Goal: Task Accomplishment & Management: Use online tool/utility

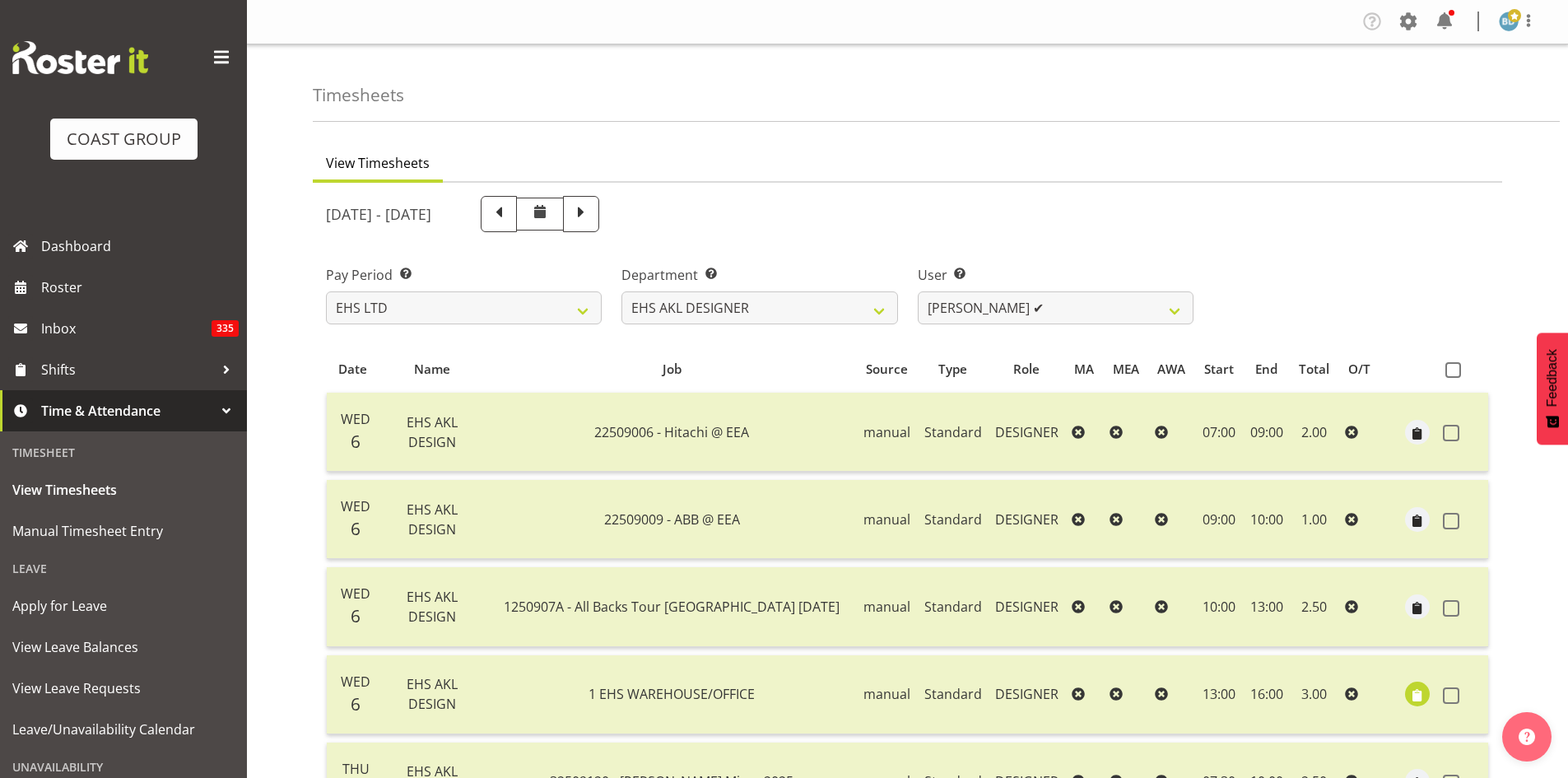
select select "7"
select select "37"
click at [977, 309] on select "[PERSON_NAME] ✔ [PERSON_NAME] ✔" at bounding box center [1055, 307] width 275 height 33
click at [918, 292] on select "[PERSON_NAME] ✔ [PERSON_NAME] ✔" at bounding box center [1055, 307] width 275 height 33
click at [1125, 309] on select "[PERSON_NAME] ✔ [PERSON_NAME] ✔" at bounding box center [1055, 307] width 275 height 33
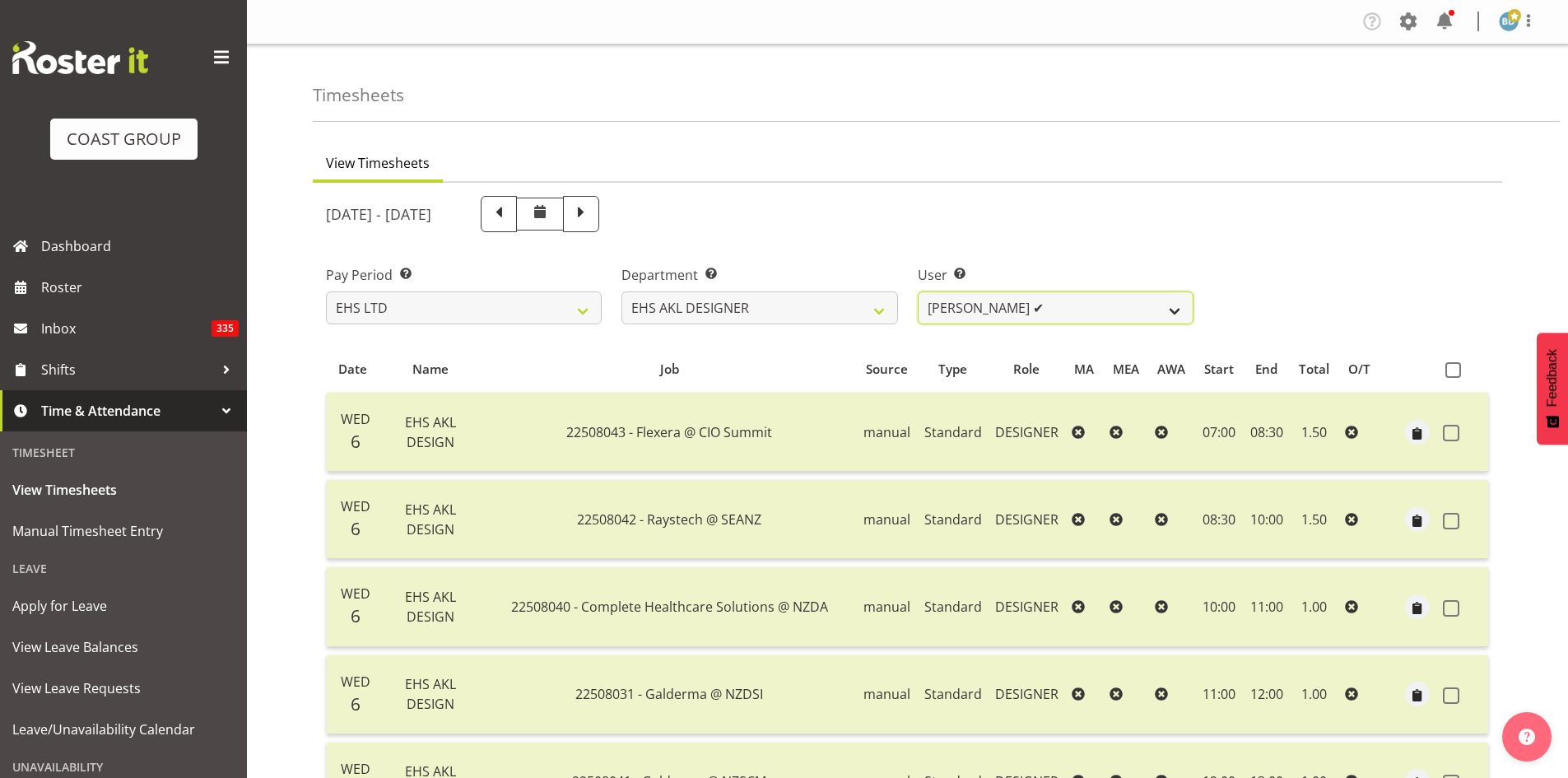
select select "3363"
click at [918, 292] on select "[PERSON_NAME] ✔ [PERSON_NAME] ✔" at bounding box center [1055, 307] width 275 height 33
click at [998, 313] on select "[PERSON_NAME] ✔ [PERSON_NAME] ✔" at bounding box center [1055, 307] width 275 height 33
click at [739, 308] on select "EHS AKL D&B EHS AKL DESIGNER" at bounding box center [759, 307] width 275 height 33
select select "36"
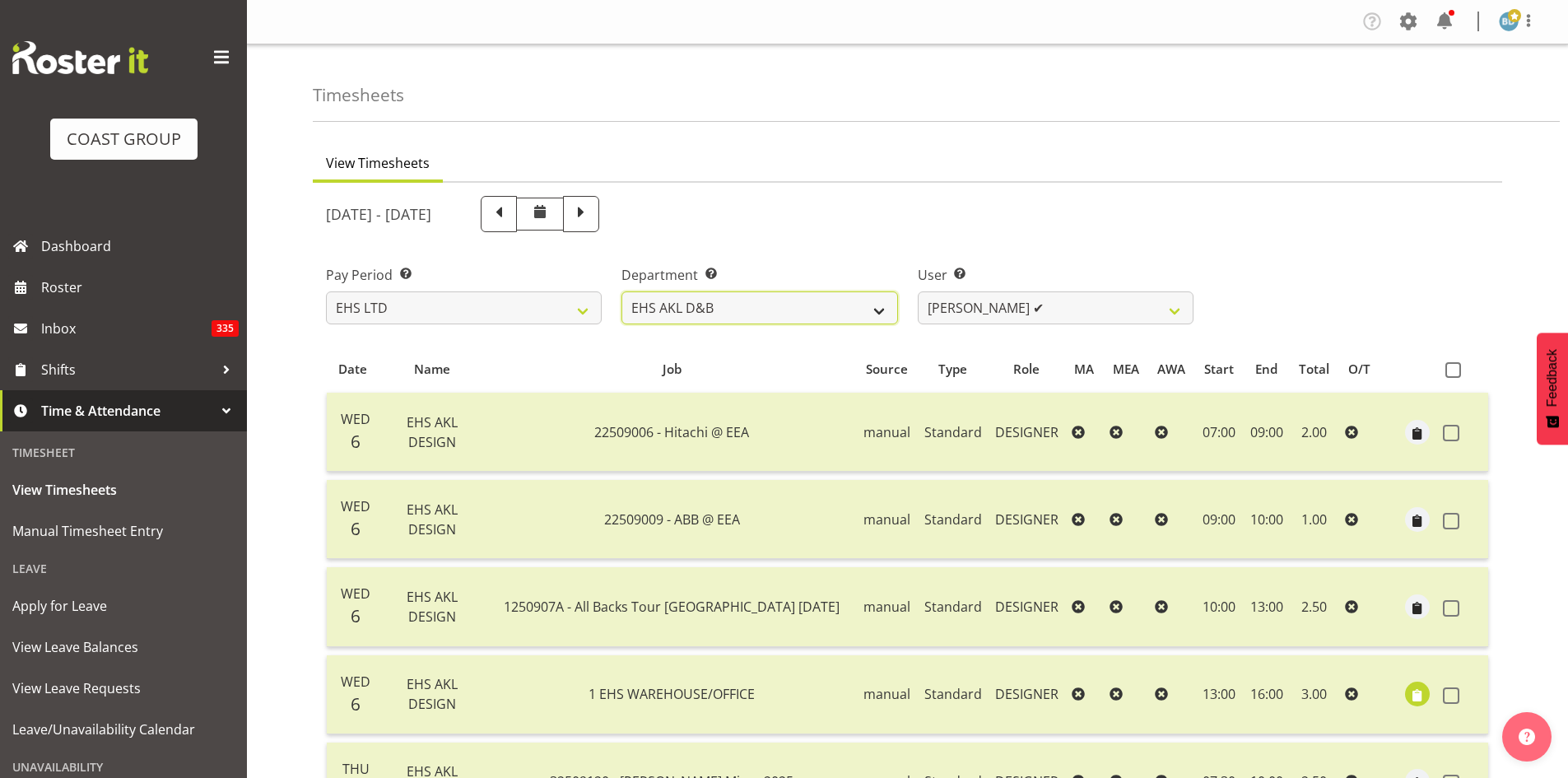
click at [621, 292] on select "EHS AKL D&B EHS AKL DESIGNER" at bounding box center [759, 307] width 275 height 33
select select "3116"
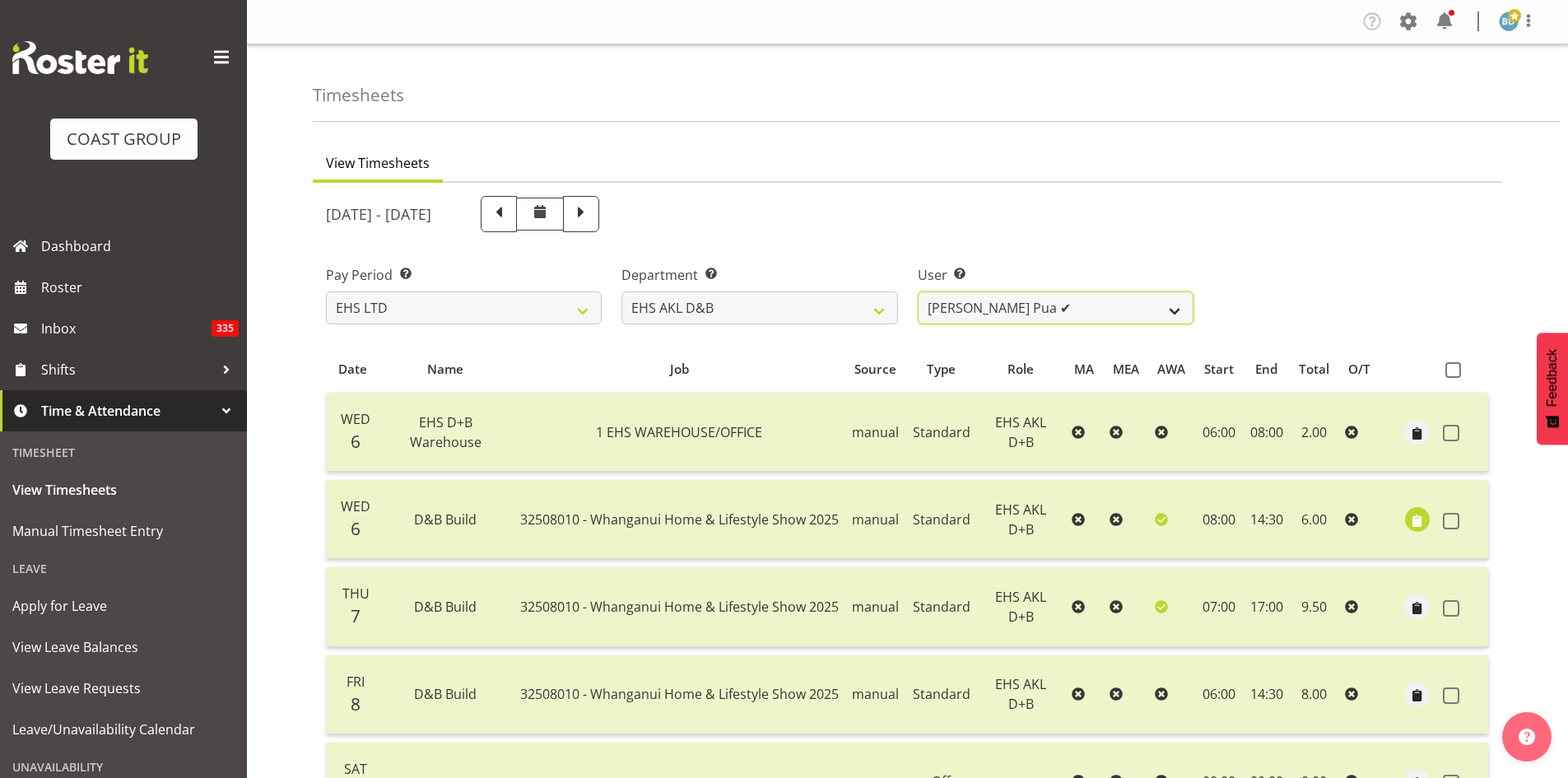
click at [1065, 316] on select "[PERSON_NAME] Pua ✔ [PERSON_NAME] ✔ [PERSON_NAME] ✔ [PERSON_NAME] ✔ [PERSON_NAM…" at bounding box center [1055, 307] width 275 height 33
click at [1310, 242] on div "Pay Period Select which pay period you would like to view. SLP LTD EHS LTD DW L…" at bounding box center [907, 288] width 1182 height 93
